Goal: Information Seeking & Learning: Learn about a topic

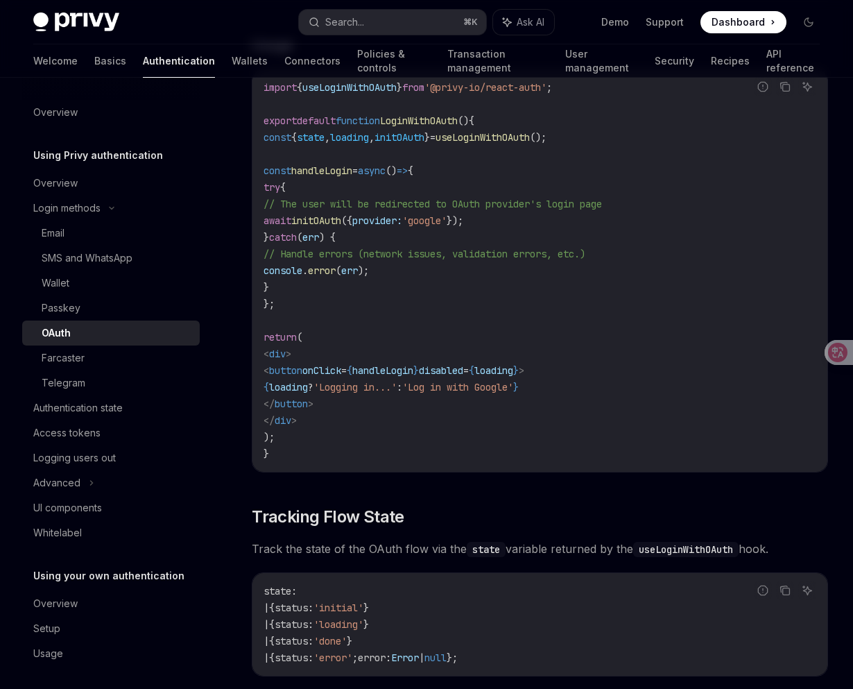
scroll to position [787, 0]
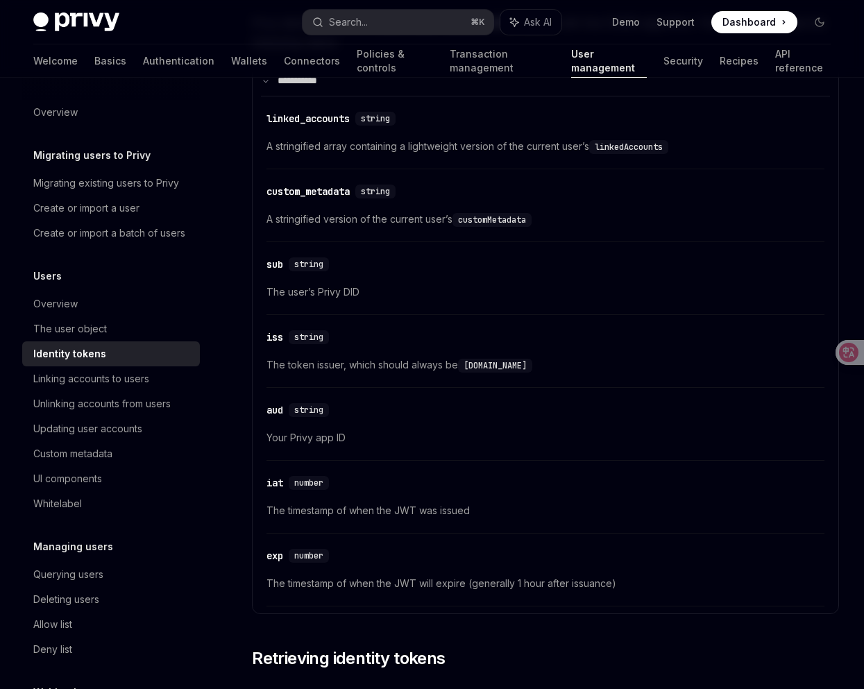
scroll to position [674, 0]
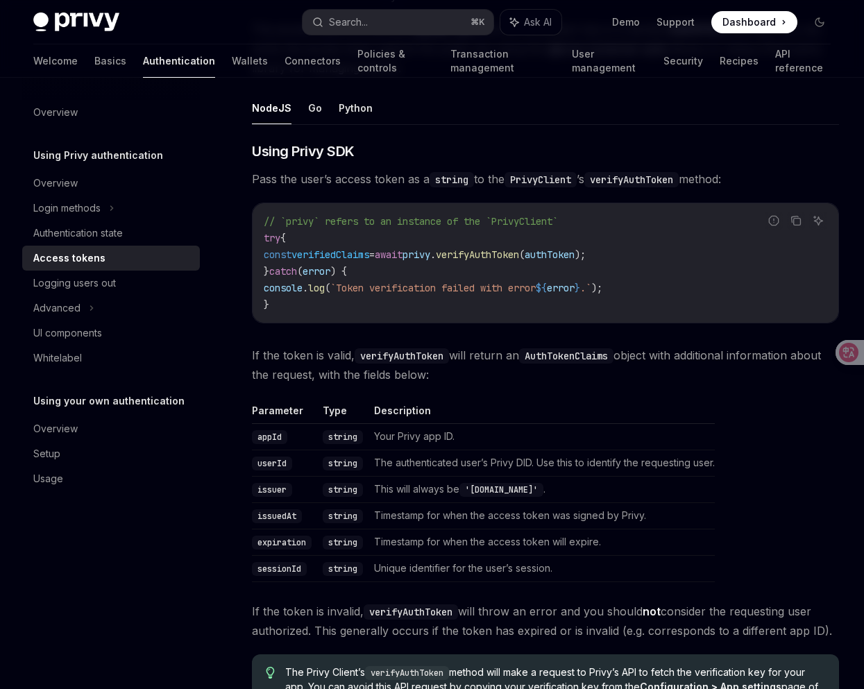
scroll to position [2135, 0]
